Goal: Task Accomplishment & Management: Complete application form

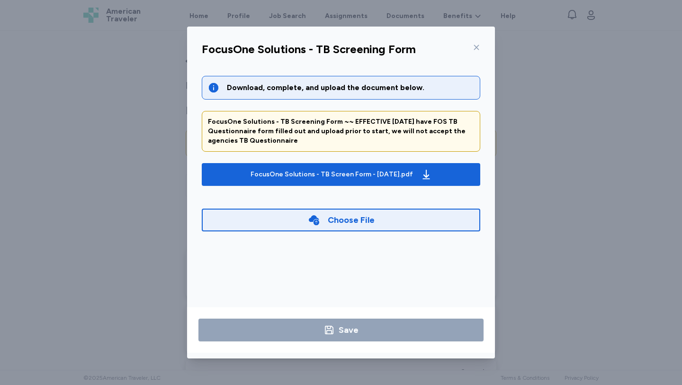
scroll to position [1045, 0]
click at [478, 45] on icon at bounding box center [477, 48] width 8 height 8
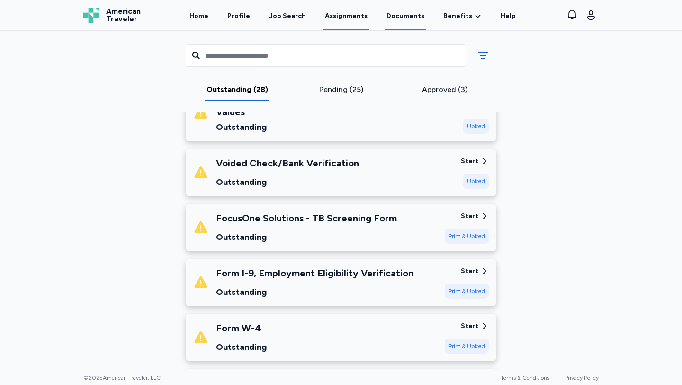
click at [414, 16] on link "Documents" at bounding box center [406, 15] width 42 height 29
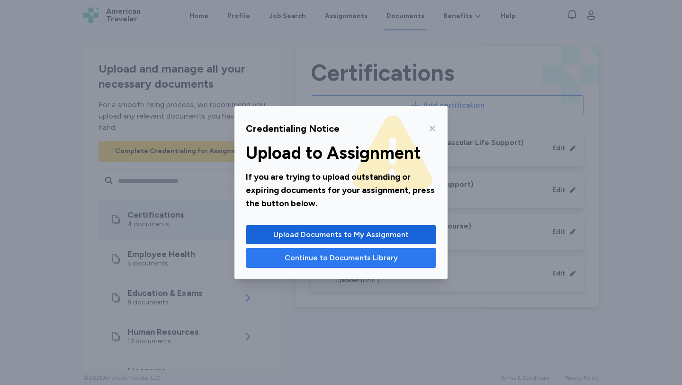
click at [356, 255] on span "Continue to Documents Library" at bounding box center [341, 257] width 113 height 11
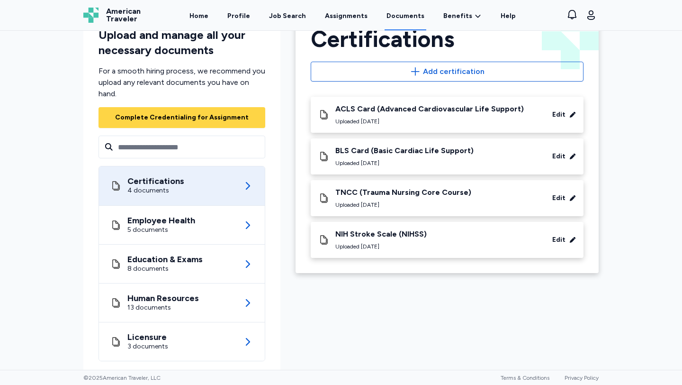
scroll to position [40, 0]
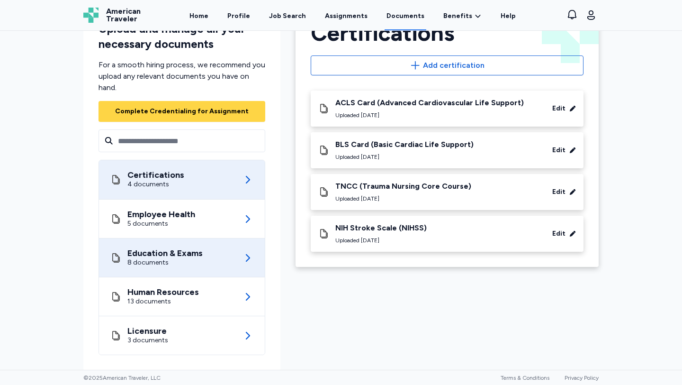
click at [180, 258] on div "8 documents" at bounding box center [164, 262] width 75 height 9
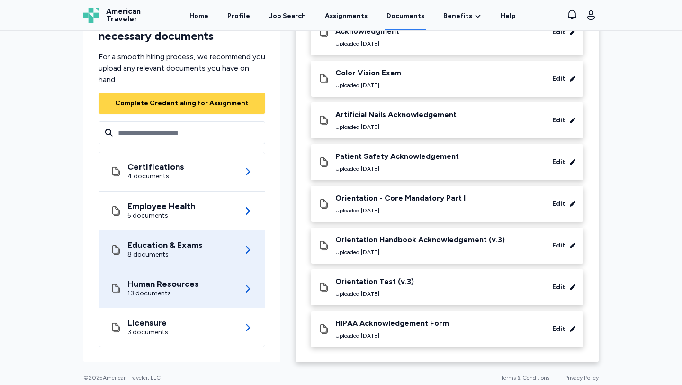
scroll to position [120, 0]
click at [201, 292] on div "Human Resources 13 documents" at bounding box center [181, 289] width 143 height 38
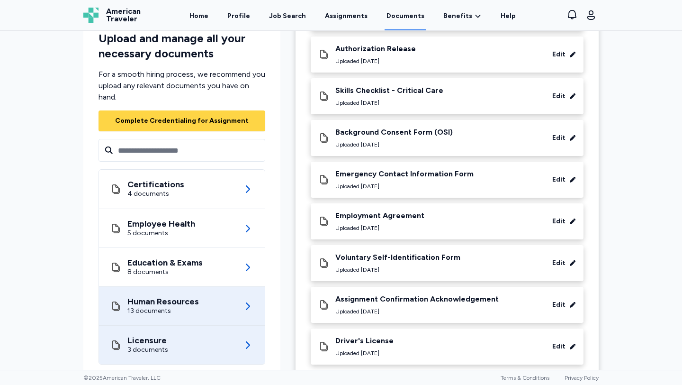
scroll to position [310, 0]
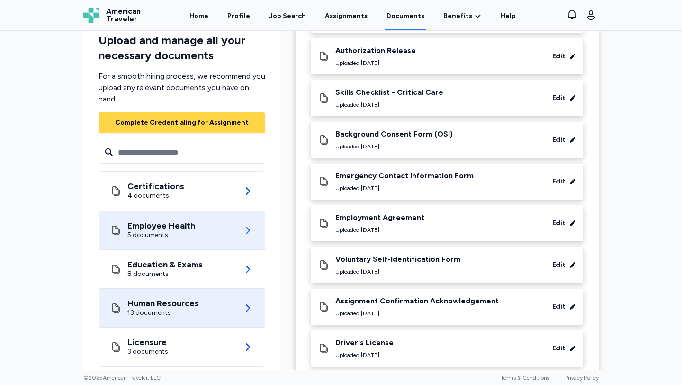
click at [221, 213] on div "Employee Health 5 documents" at bounding box center [181, 230] width 143 height 38
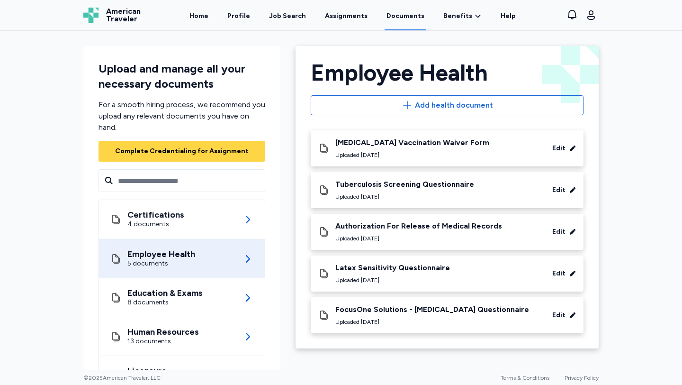
scroll to position [48, 0]
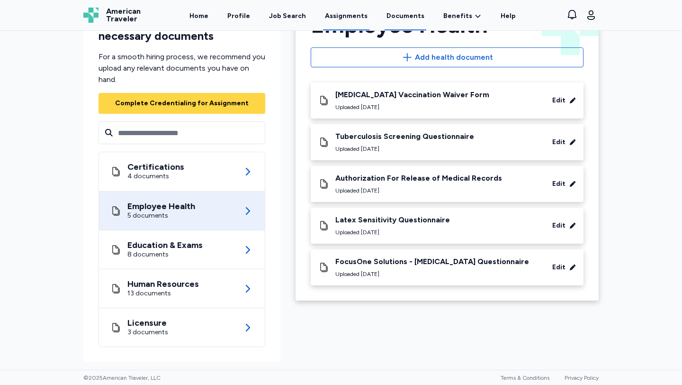
click at [333, 13] on link "Assignments" at bounding box center [346, 15] width 46 height 29
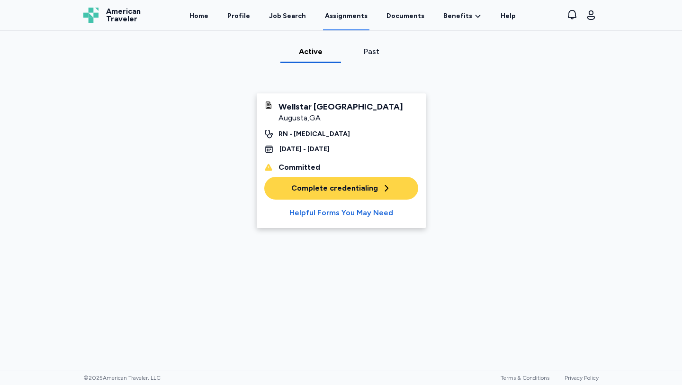
click at [329, 194] on div "Complete credentialing" at bounding box center [341, 187] width 100 height 11
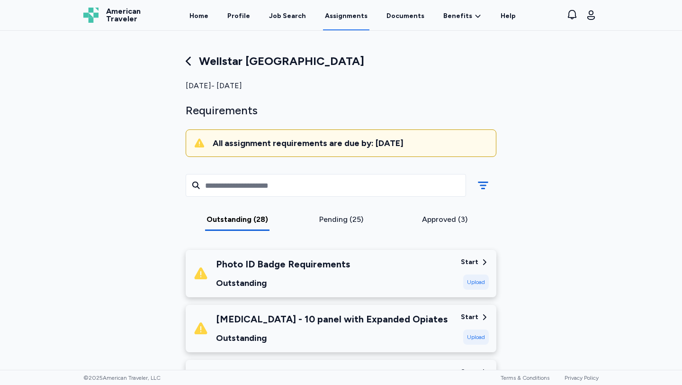
click at [345, 218] on div "Pending (25)" at bounding box center [341, 219] width 96 height 11
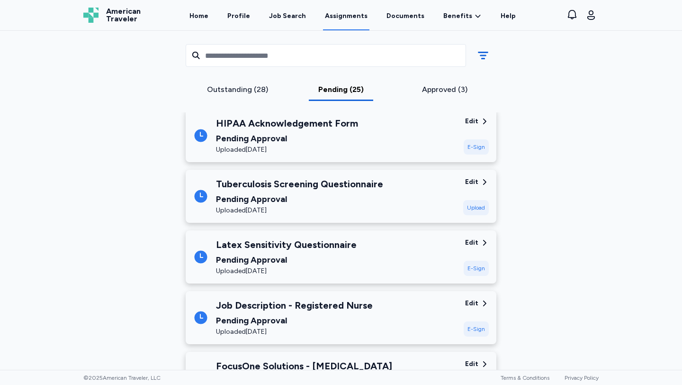
scroll to position [284, 0]
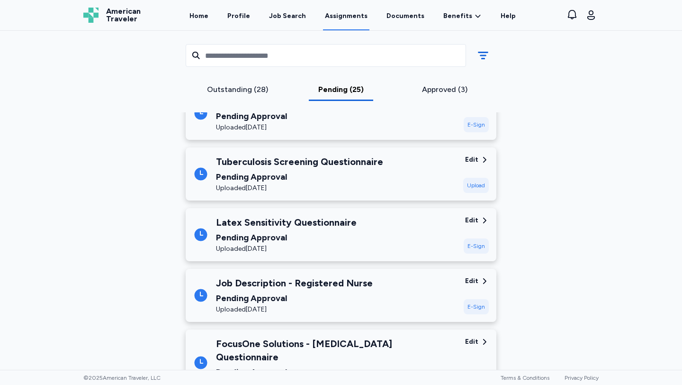
click at [408, 182] on div "Tuberculosis Screening Questionnaire Pending Approval Uploaded Sep 14, 2025" at bounding box center [324, 174] width 263 height 38
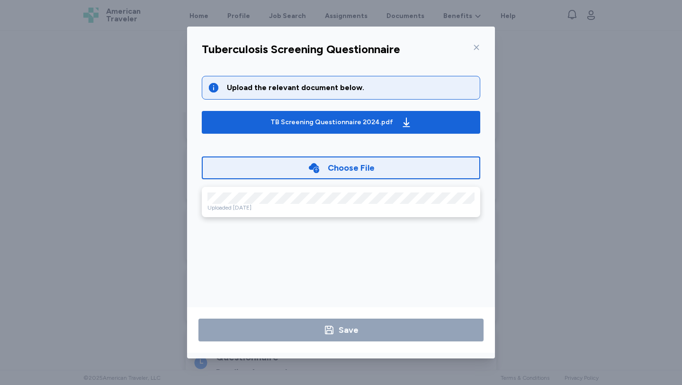
click at [475, 44] on icon at bounding box center [477, 48] width 8 height 8
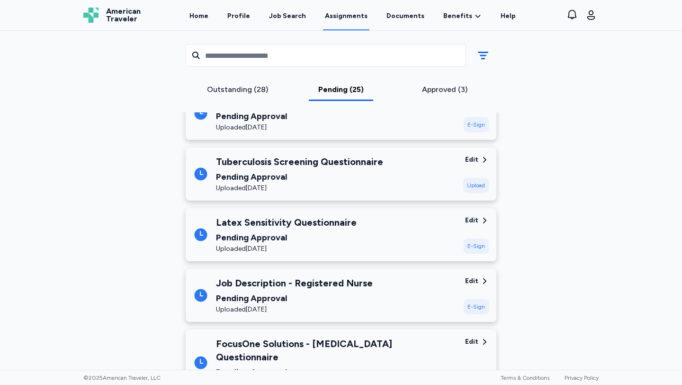
click at [259, 96] on div "Outstanding (28)" at bounding box center [238, 92] width 104 height 17
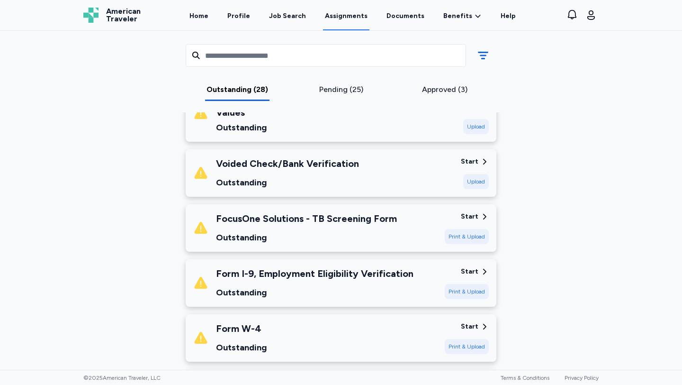
scroll to position [1070, 0]
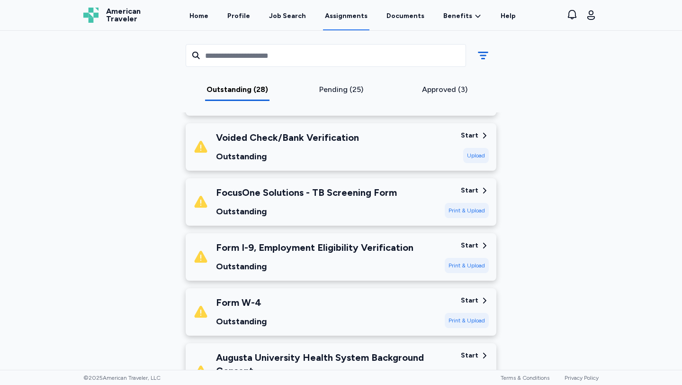
click at [474, 186] on div "Start" at bounding box center [470, 190] width 18 height 9
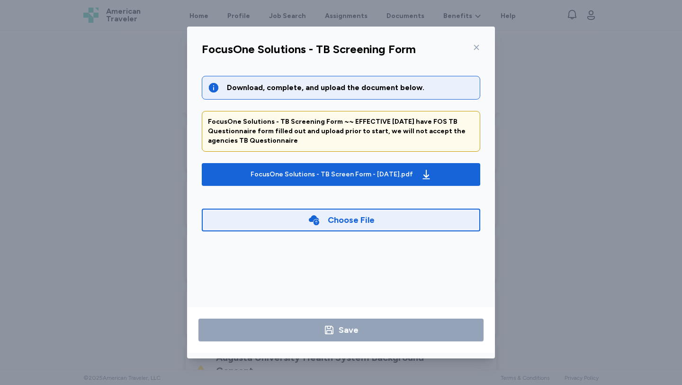
click at [332, 222] on div "Choose File" at bounding box center [351, 219] width 47 height 13
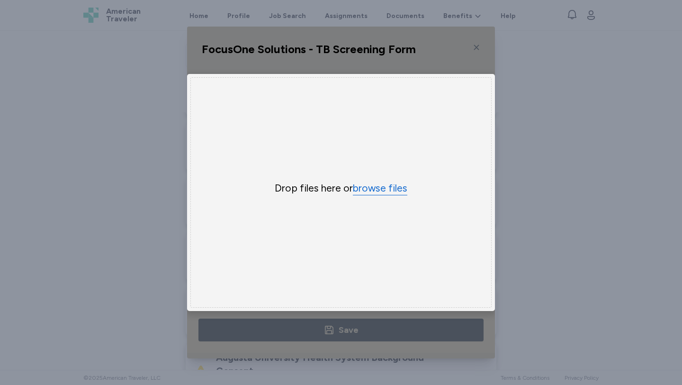
click at [370, 187] on button "browse files" at bounding box center [380, 188] width 54 height 14
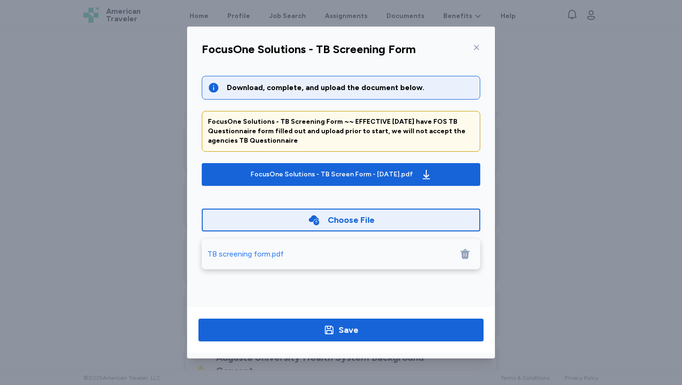
click at [228, 253] on div "TB screening form.pdf" at bounding box center [246, 253] width 76 height 11
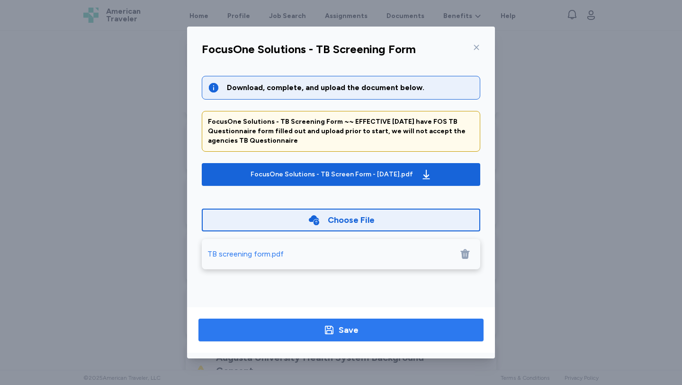
click at [339, 328] on div "Save" at bounding box center [349, 329] width 20 height 13
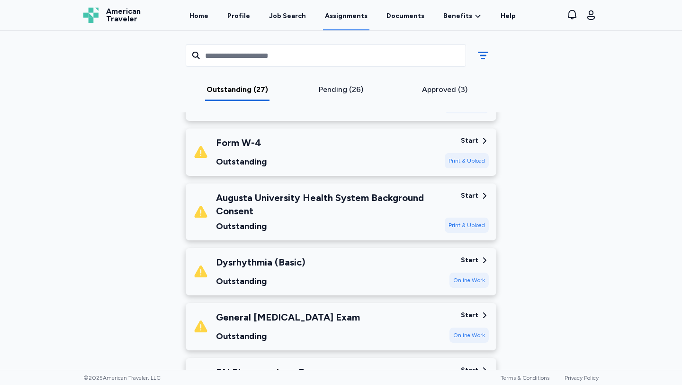
scroll to position [1176, 0]
click at [474, 254] on div "Start" at bounding box center [470, 258] width 18 height 9
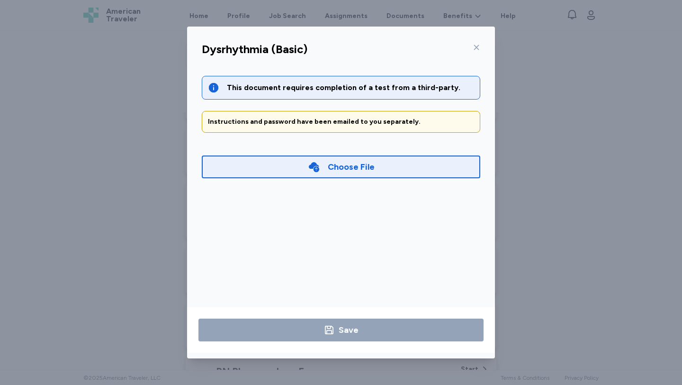
click at [480, 45] on div "Dysrhythmia (Basic)" at bounding box center [341, 52] width 294 height 25
click at [475, 49] on icon at bounding box center [476, 47] width 5 height 5
